Goal: Information Seeking & Learning: Learn about a topic

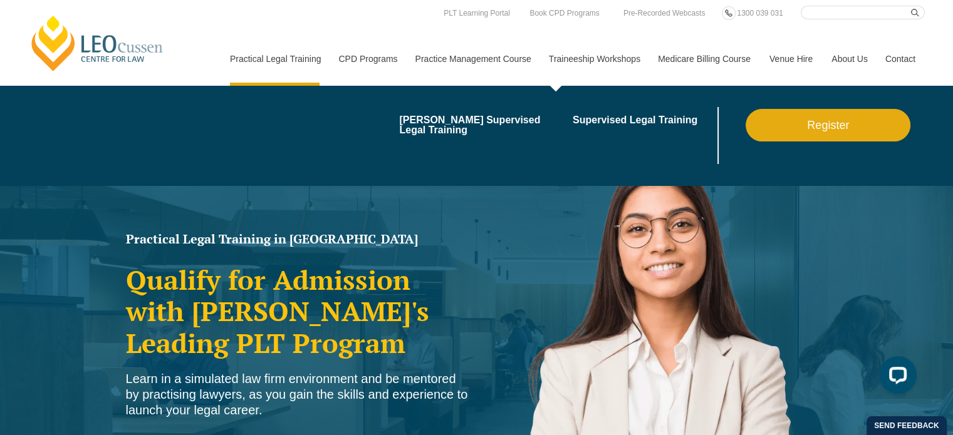
click at [574, 58] on link "Traineeship Workshops" at bounding box center [593, 59] width 109 height 54
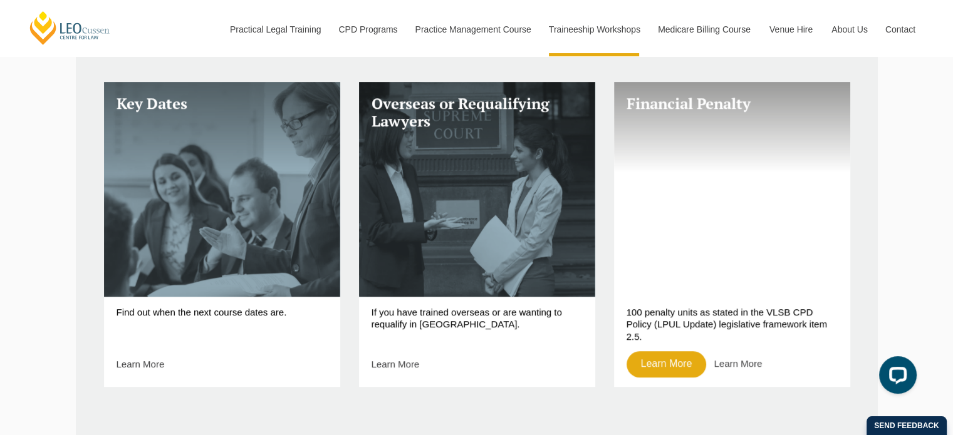
scroll to position [501, 0]
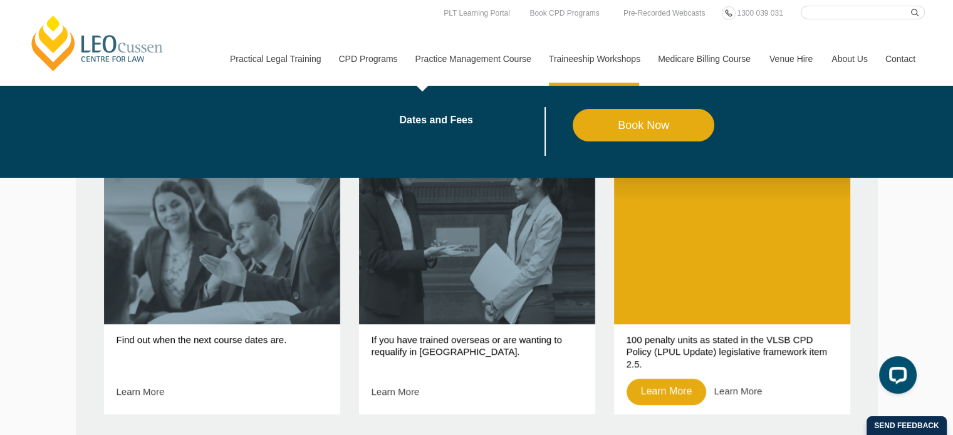
click at [469, 57] on link "Practice Management Course" at bounding box center [472, 59] width 133 height 54
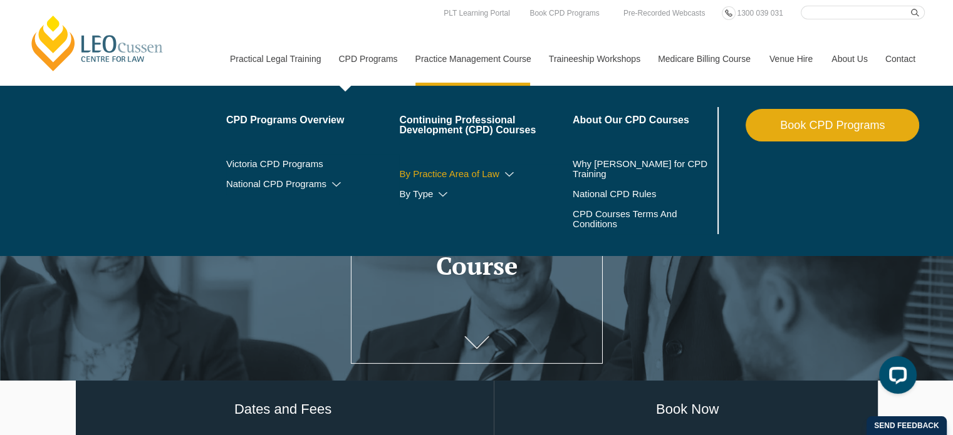
click at [506, 170] on icon at bounding box center [509, 174] width 13 height 9
